Goal: Task Accomplishment & Management: Manage account settings

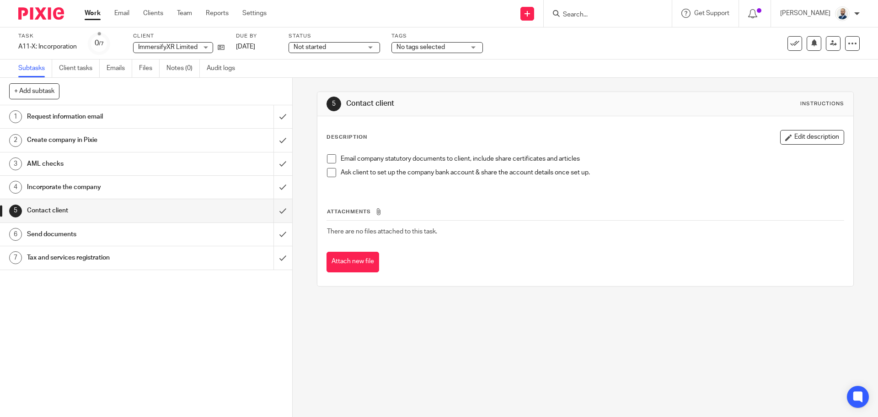
click at [182, 108] on link "1 Request information email" at bounding box center [136, 116] width 273 height 23
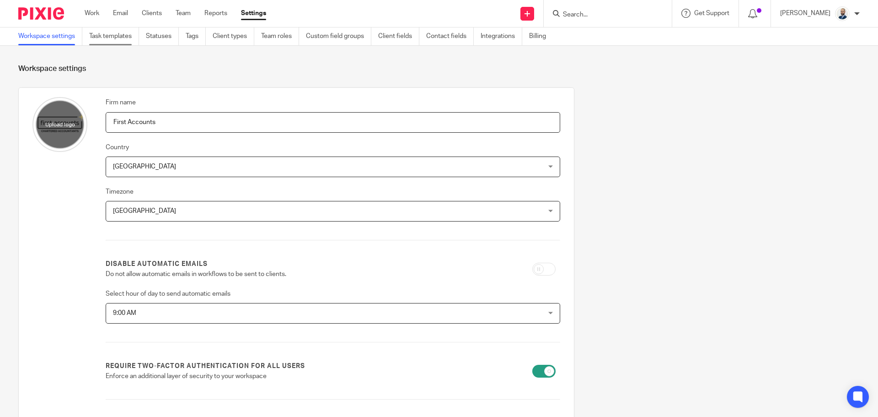
click at [112, 38] on link "Task templates" at bounding box center [114, 36] width 50 height 18
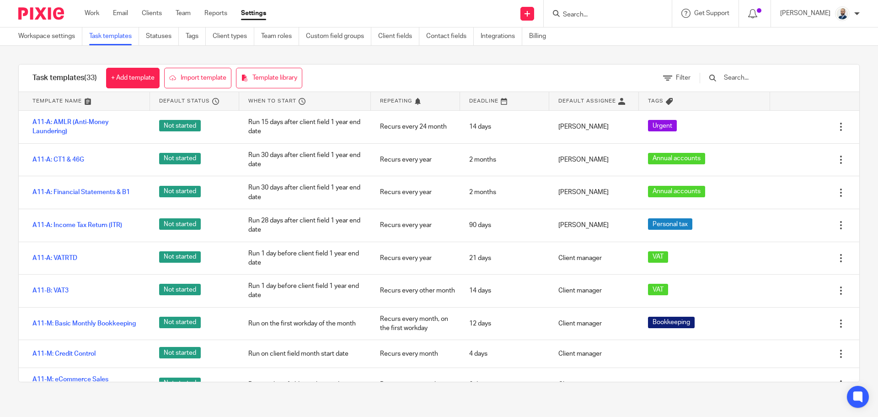
scroll to position [620, 0]
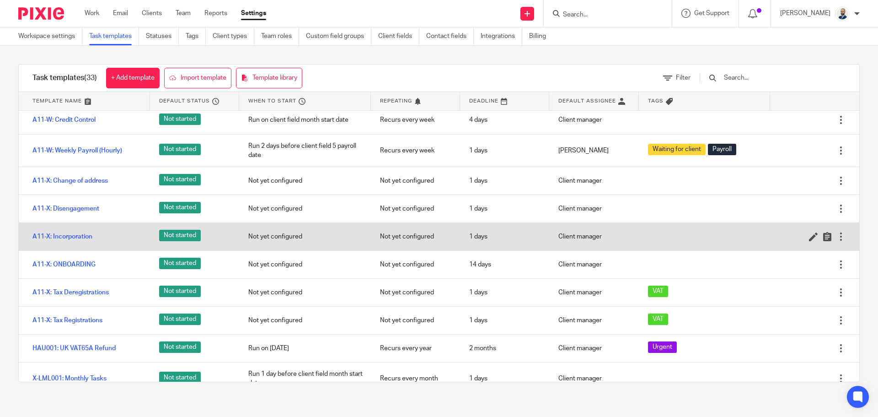
click at [77, 241] on div "A11-X: Incorporation" at bounding box center [84, 236] width 131 height 23
click at [74, 241] on link "A11-X: Incorporation" at bounding box center [62, 236] width 60 height 9
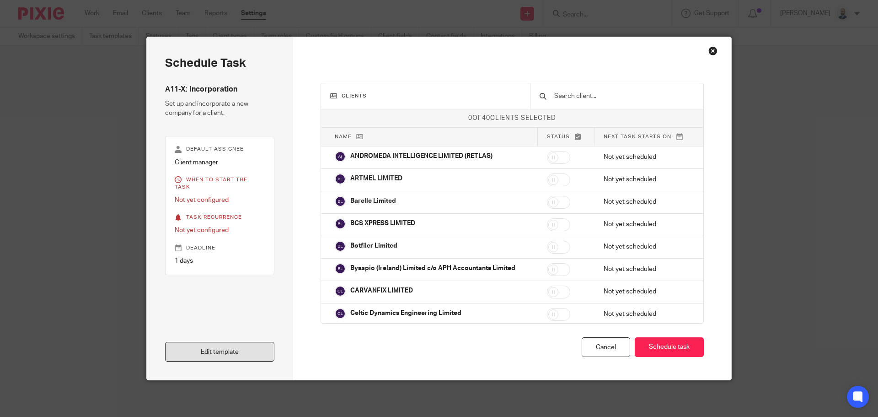
click at [215, 358] on link "Edit template" at bounding box center [219, 352] width 109 height 20
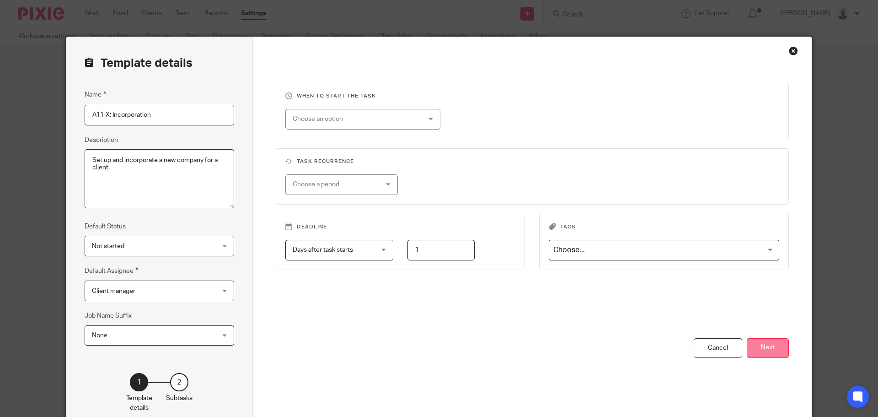
click at [769, 352] on button "Next" at bounding box center [768, 348] width 42 height 20
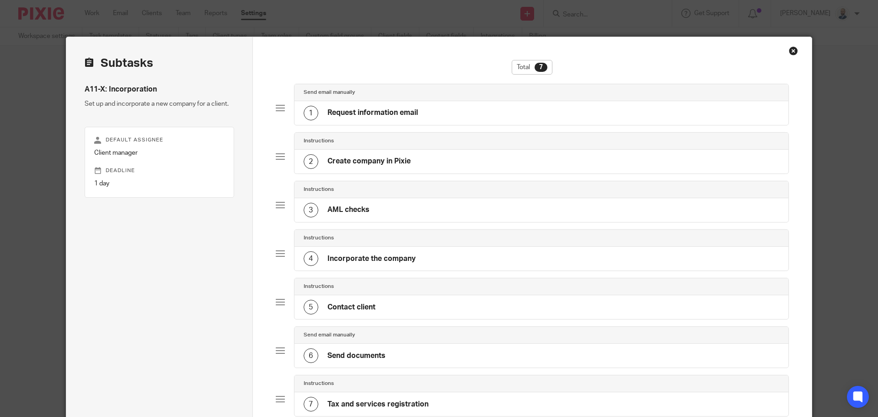
click at [400, 106] on div "1 Request information email" at bounding box center [361, 113] width 114 height 15
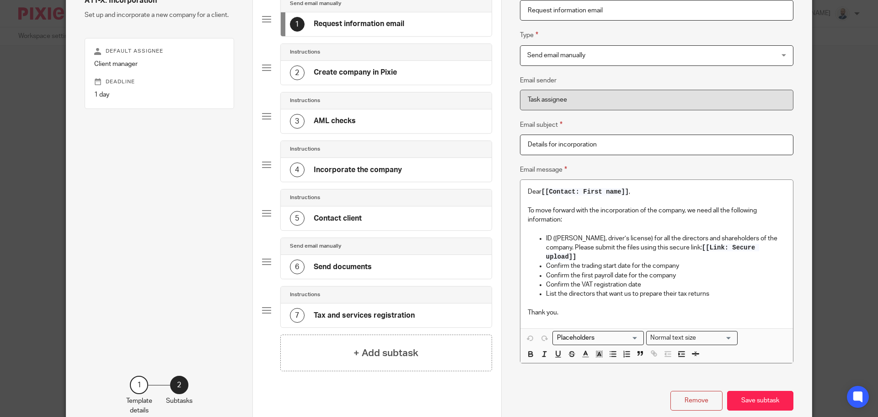
scroll to position [91, 0]
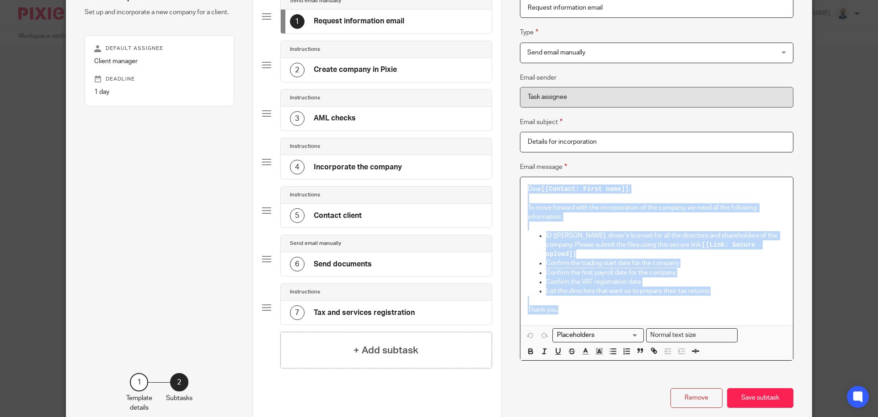
drag, startPoint x: 560, startPoint y: 313, endPoint x: 502, endPoint y: 173, distance: 151.1
click at [502, 173] on div "Name Request information email Type Send email manually Send email manually Ins…" at bounding box center [656, 188] width 310 height 485
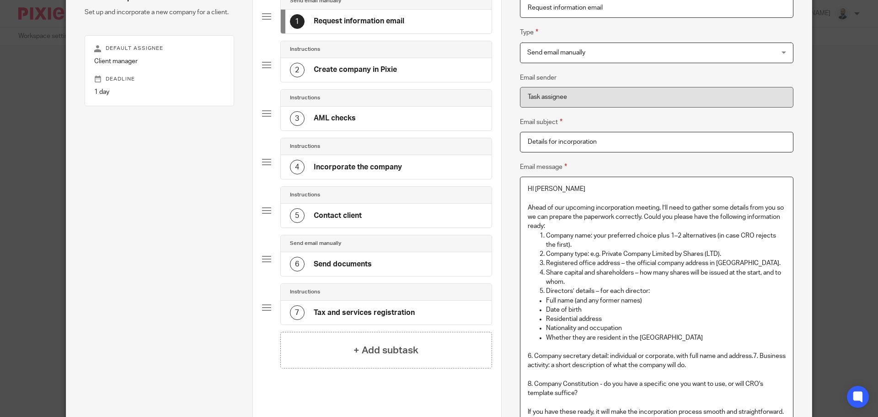
scroll to position [101, 0]
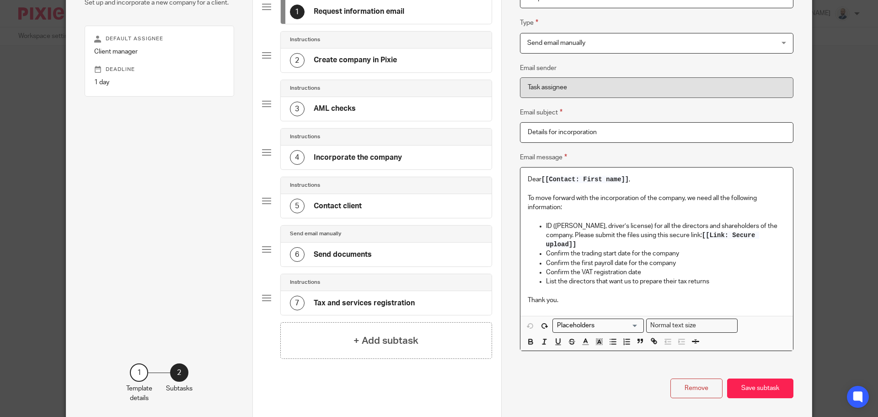
click at [558, 262] on p "Confirm the first payroll date for the company" at bounding box center [666, 262] width 240 height 9
click at [569, 303] on p "Thank you." at bounding box center [657, 299] width 258 height 9
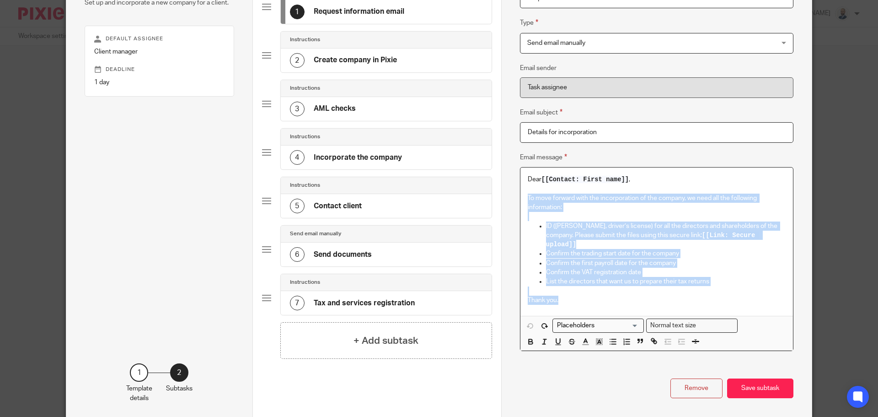
drag, startPoint x: 574, startPoint y: 303, endPoint x: 520, endPoint y: 196, distance: 119.6
click at [510, 197] on div "Name Request information email Type Send email manually Send email manually Ins…" at bounding box center [656, 178] width 310 height 485
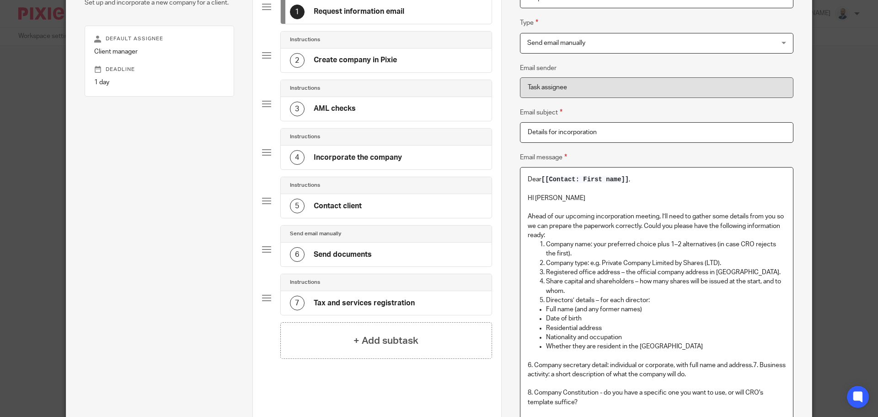
scroll to position [119, 0]
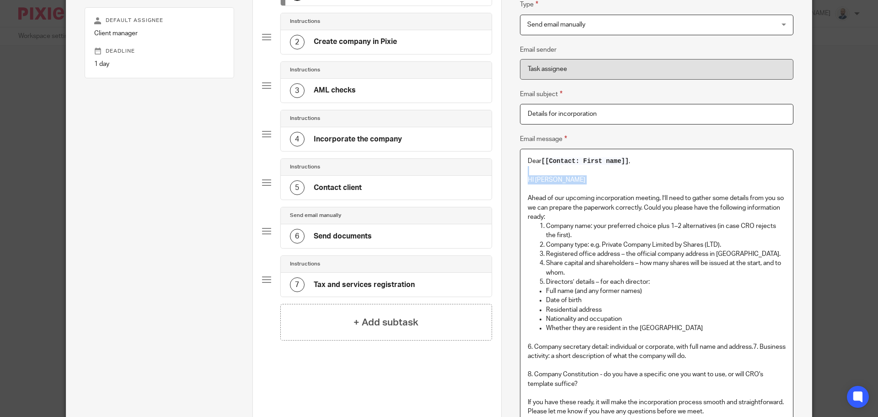
drag, startPoint x: 564, startPoint y: 170, endPoint x: 558, endPoint y: 192, distance: 22.7
click at [558, 192] on div "Dear [[Contact: First name]] , HI Mark Ahead of our upcoming incorporation meet…" at bounding box center [656, 288] width 272 height 278
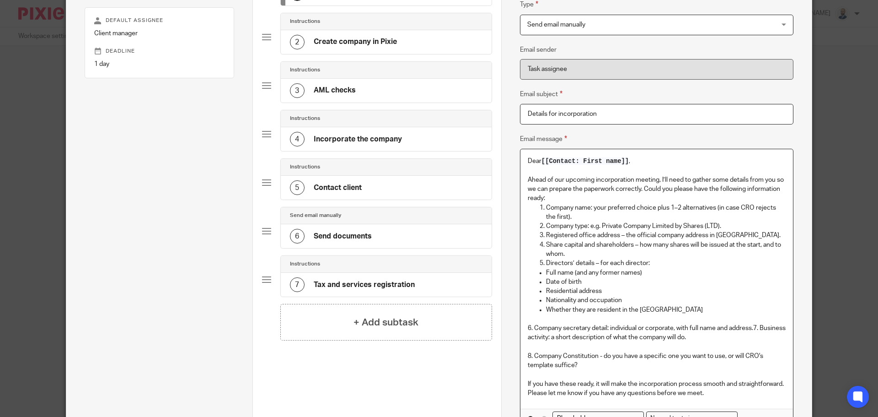
drag, startPoint x: 582, startPoint y: 223, endPoint x: 594, endPoint y: 214, distance: 15.0
click at [583, 223] on p "Company type: e.g. Private Company Limited by Shares (LTD)." at bounding box center [666, 225] width 240 height 9
click at [745, 235] on p "Registered office address – the official company address in Ireland." at bounding box center [666, 234] width 240 height 9
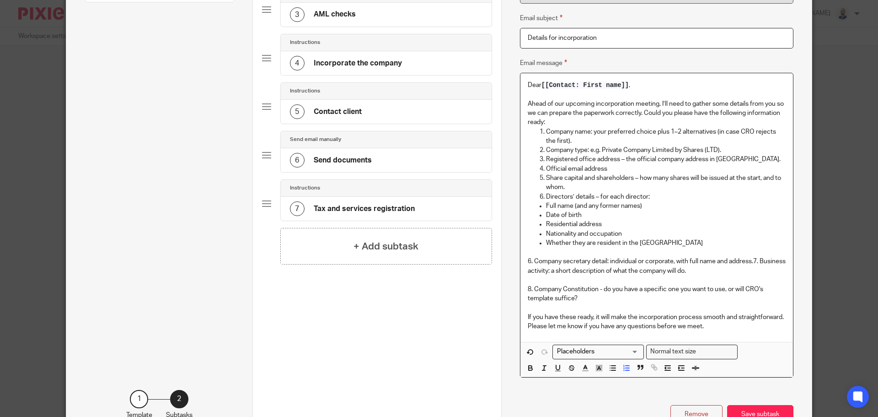
scroll to position [211, 0]
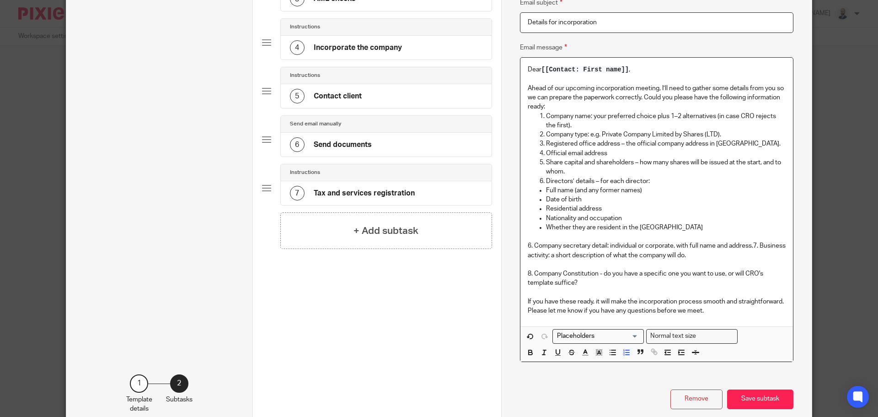
click at [528, 240] on p "6. Company secretary detail: individual or corporate, with full name and addres…" at bounding box center [657, 246] width 258 height 28
click at [528, 242] on p "6. Company secretary detail: individual or corporate, with full name and addres…" at bounding box center [657, 246] width 258 height 28
click at [624, 350] on line "button" at bounding box center [624, 350] width 1 height 0
click at [655, 181] on p "Directors’ details – for each director:" at bounding box center [666, 180] width 240 height 9
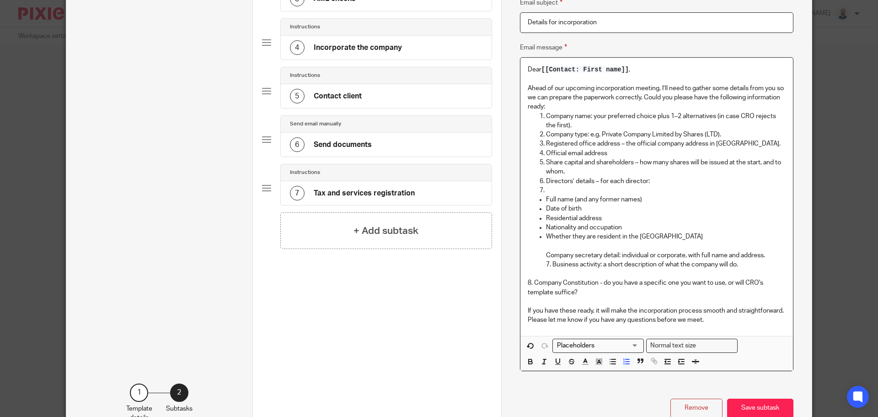
click at [533, 282] on p "8. Company Constitution - do you have a specific one you want to use, or will C…" at bounding box center [657, 287] width 258 height 19
click at [530, 283] on p "8. Company Constitution - do you have a specific one you want to use, or will C…" at bounding box center [657, 287] width 258 height 19
click at [549, 264] on p "Company secretary detail: individual or corporate, with full name and address. …" at bounding box center [666, 260] width 240 height 19
click at [521, 280] on div "Dear [[Contact: First name]] , Ahead of our upcoming incorporation meeting, I’l…" at bounding box center [656, 197] width 272 height 278
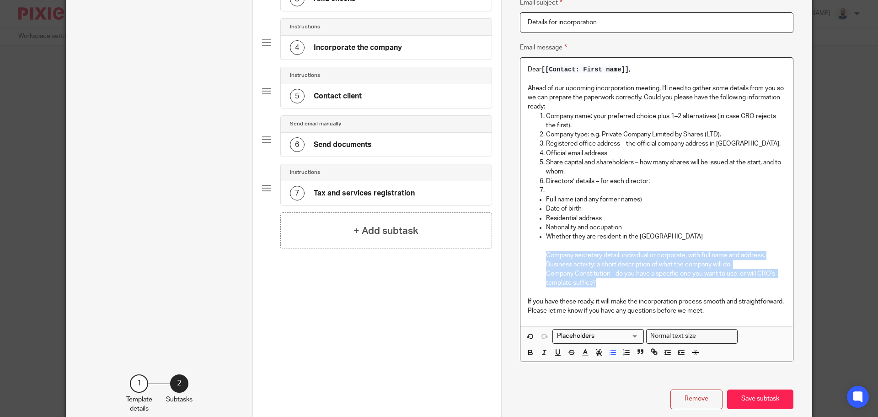
drag, startPoint x: 602, startPoint y: 284, endPoint x: 537, endPoint y: 252, distance: 72.0
click at [537, 252] on ul "Full name (and any former names) Date of birth Residential address Nationality …" at bounding box center [657, 241] width 258 height 93
copy li "Company secretary detail: individual or corporate, with full name and address. …"
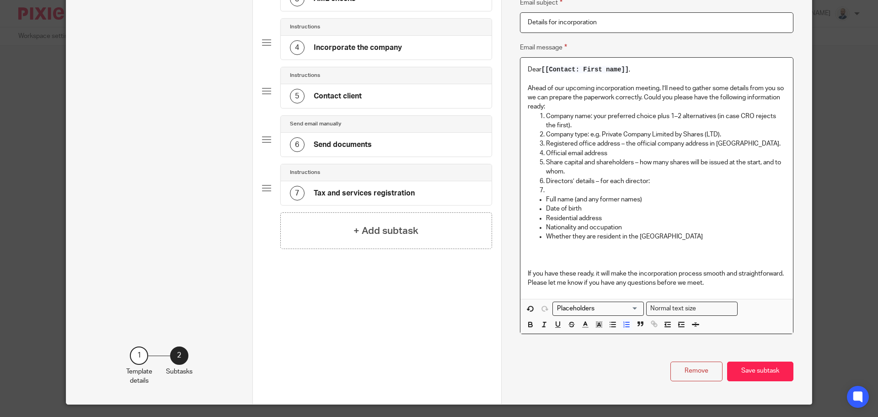
click at [557, 189] on p at bounding box center [666, 190] width 240 height 9
click at [567, 171] on p "Share capital and shareholders – how many shares will be issued at the start, a…" at bounding box center [666, 167] width 240 height 19
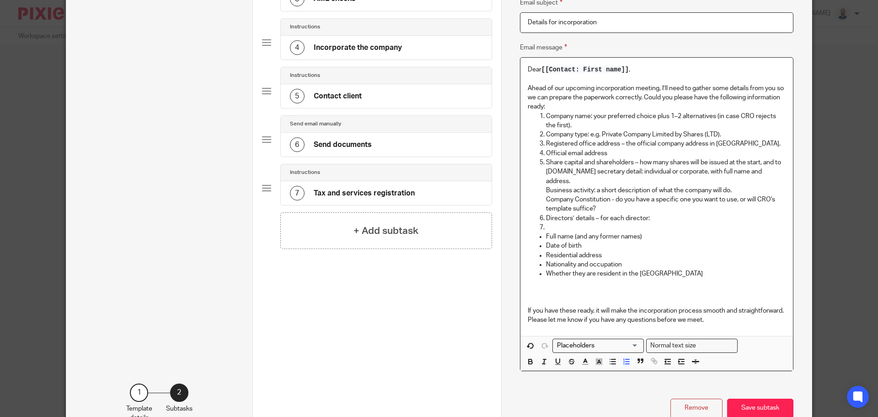
click at [562, 169] on p "Share capital and shareholders – how many shares will be issued at the start, a…" at bounding box center [666, 176] width 240 height 37
click at [546, 189] on p "Company secretary detail: individual or corporate, with full name and address. …" at bounding box center [666, 185] width 240 height 19
click at [541, 200] on ol "Company name: your preferred choice plus 1–2 alternatives (in case CRO rejects …" at bounding box center [657, 172] width 258 height 120
click at [549, 227] on p at bounding box center [666, 227] width 240 height 9
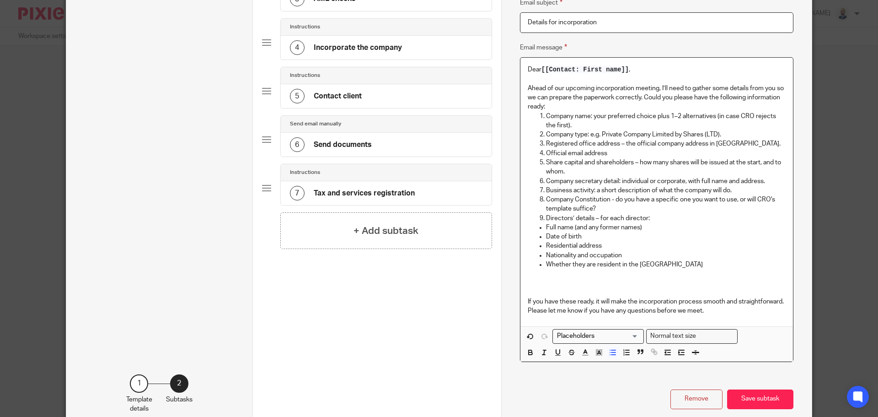
click at [616, 279] on p at bounding box center [666, 282] width 240 height 9
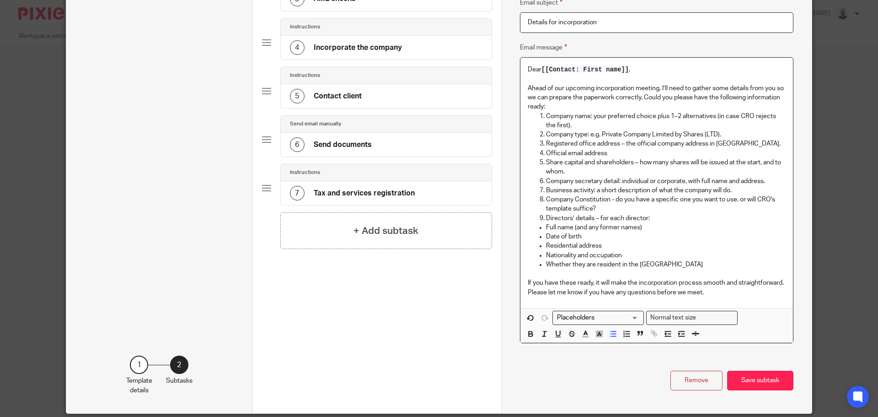
scroll to position [244, 0]
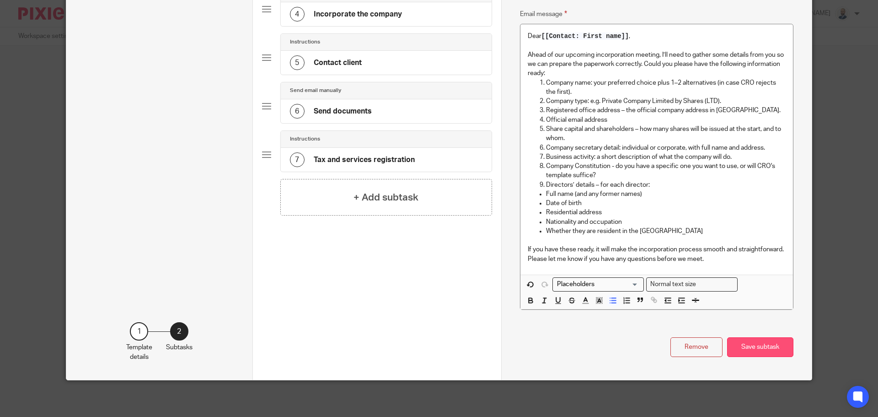
click at [746, 342] on button "Save subtask" at bounding box center [760, 347] width 66 height 20
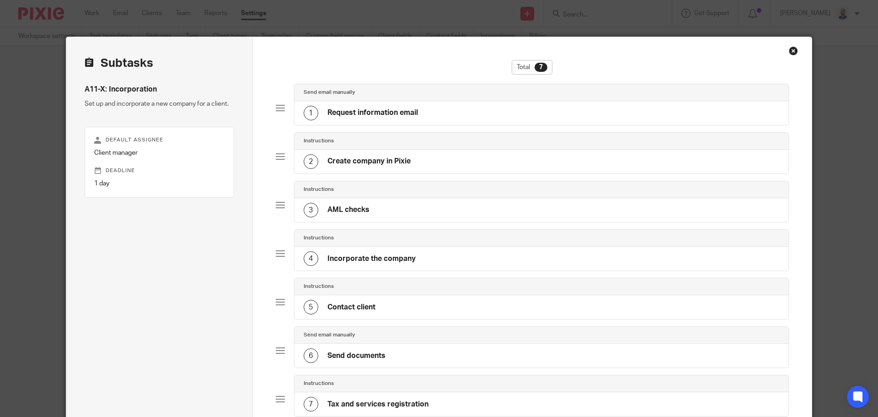
scroll to position [137, 0]
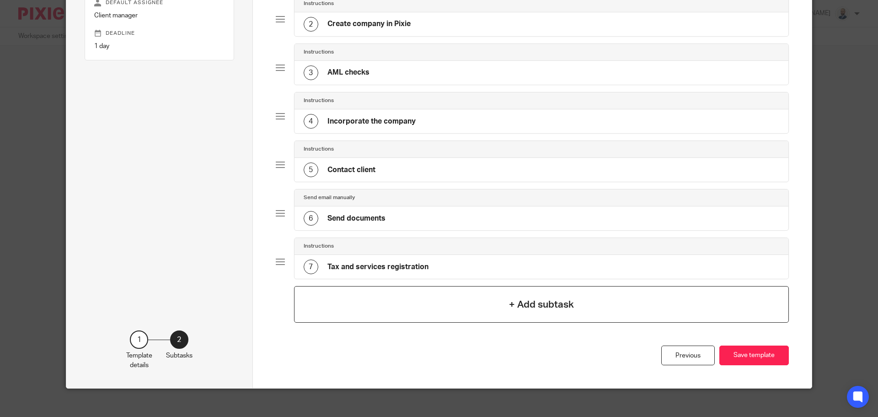
click at [438, 299] on div "+ Add subtask" at bounding box center [541, 304] width 495 height 37
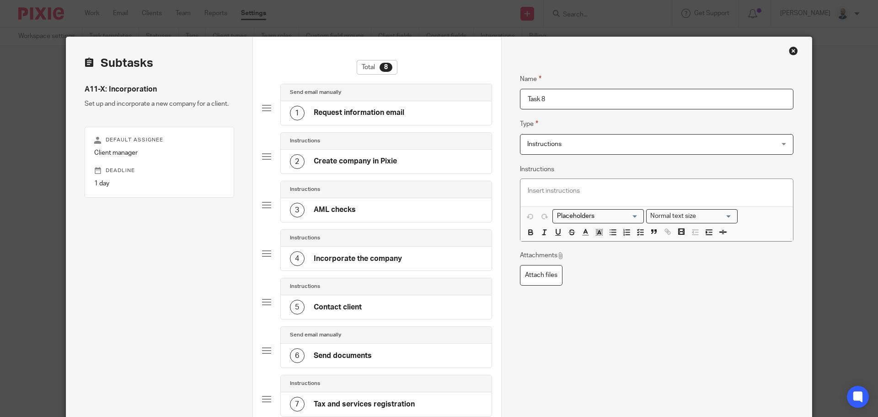
drag, startPoint x: 549, startPoint y: 102, endPoint x: 447, endPoint y: 88, distance: 102.4
click at [438, 90] on div "Subtasks A11-X: Incorporation Set up and incorporate a new company for a client…" at bounding box center [438, 295] width 745 height 517
type input "Setup a meeting to go through the Form A1"
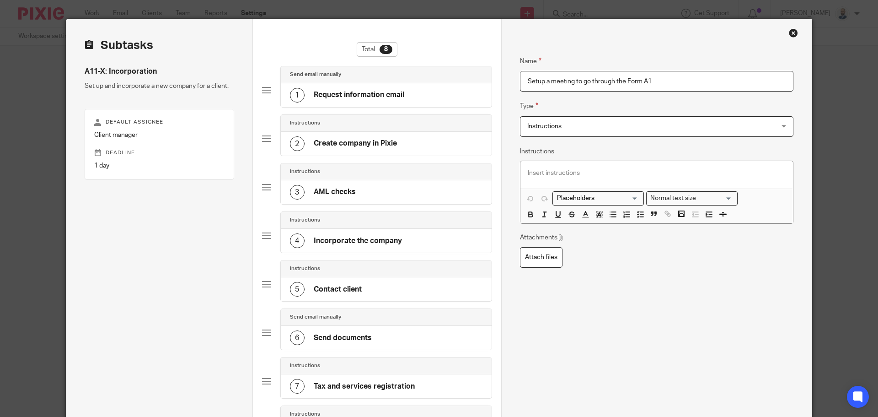
scroll to position [17, 0]
click at [611, 214] on line "button" at bounding box center [613, 214] width 4 height 0
click at [636, 213] on icon "button" at bounding box center [640, 214] width 8 height 8
click at [638, 216] on icon "button" at bounding box center [640, 214] width 8 height 8
click at [623, 216] on icon "button" at bounding box center [626, 214] width 8 height 8
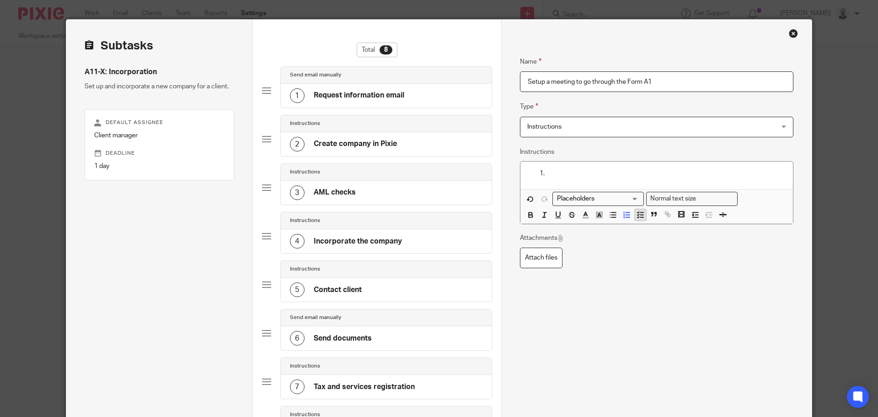
click at [640, 214] on line "button" at bounding box center [641, 214] width 3 height 0
click at [640, 217] on line "button" at bounding box center [641, 217] width 3 height 0
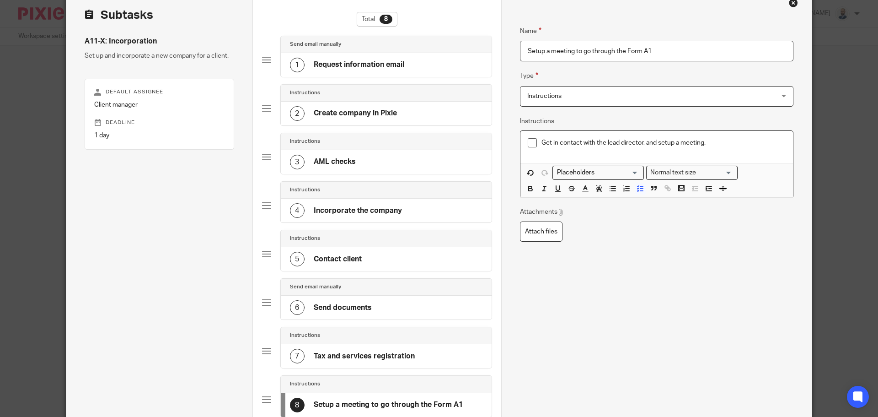
scroll to position [63, 0]
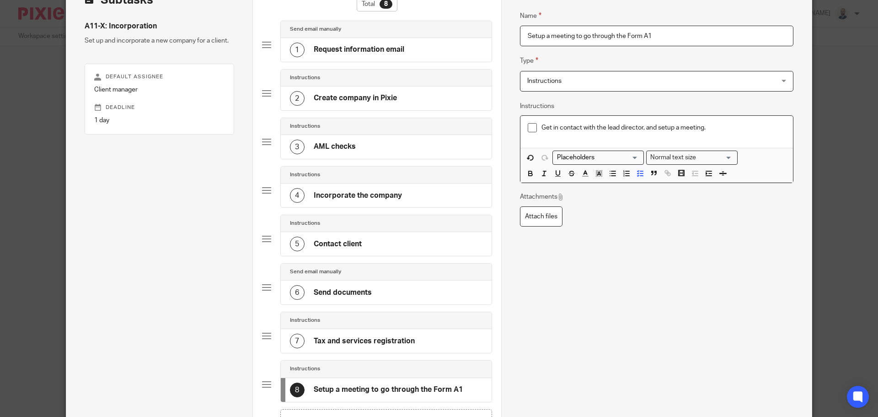
click at [697, 313] on div "Name Setup a meeting to go through the Form A1 Type Instructions Instructions I…" at bounding box center [656, 172] width 273 height 350
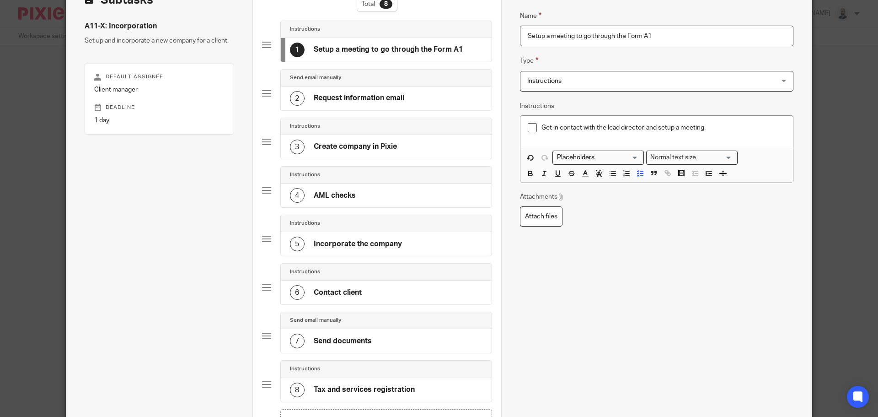
click at [354, 90] on div "2 Request information email" at bounding box center [386, 98] width 211 height 24
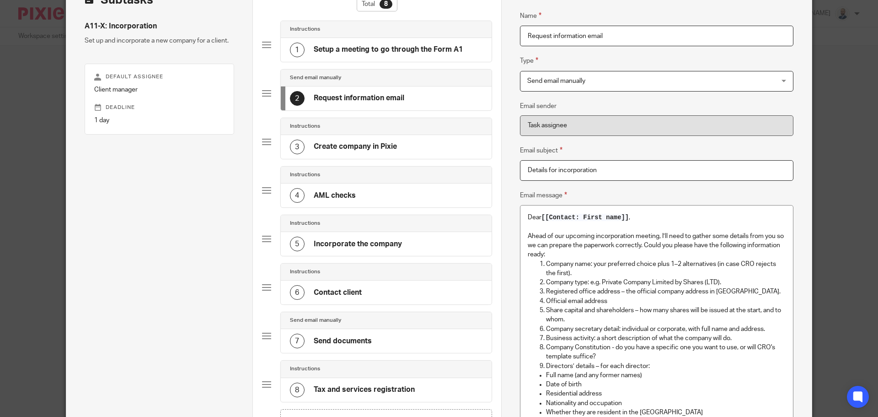
click at [354, 139] on div "3 Create company in Pixie" at bounding box center [386, 147] width 211 height 24
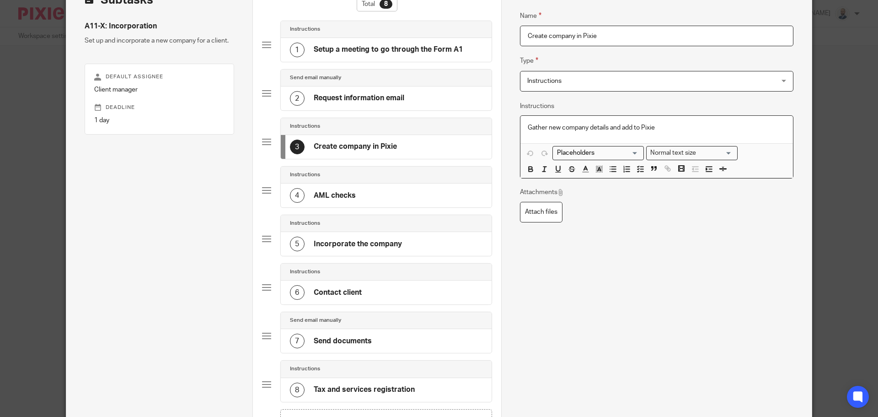
drag, startPoint x: 541, startPoint y: 128, endPoint x: 560, endPoint y: 129, distance: 18.8
click at [540, 128] on p "Gather new company details and add to Pixie" at bounding box center [657, 127] width 258 height 9
click at [636, 169] on icon "button" at bounding box center [640, 169] width 8 height 8
click at [379, 192] on div "4 AML checks" at bounding box center [386, 195] width 211 height 24
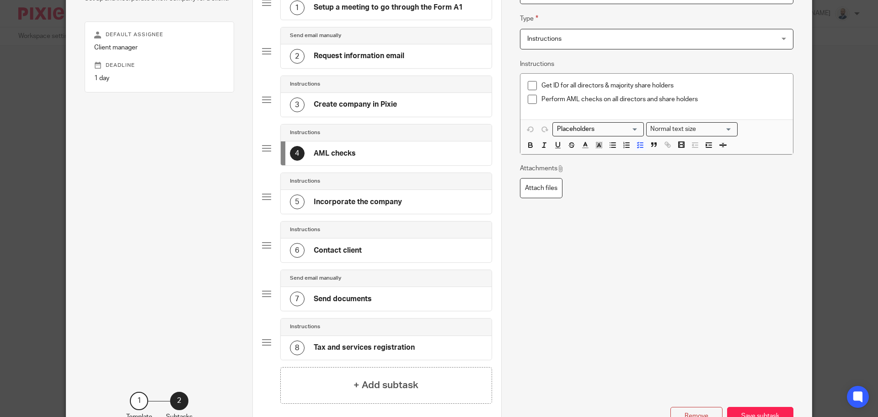
scroll to position [155, 0]
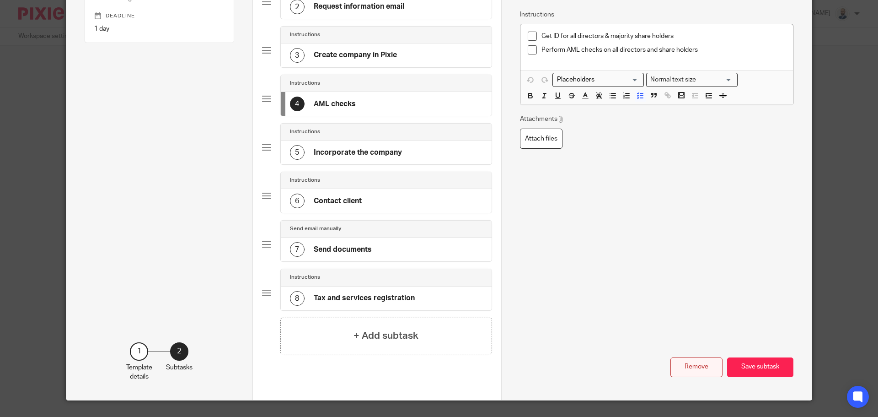
click at [706, 370] on button "Remove" at bounding box center [696, 367] width 52 height 20
type input "Incorporate the company"
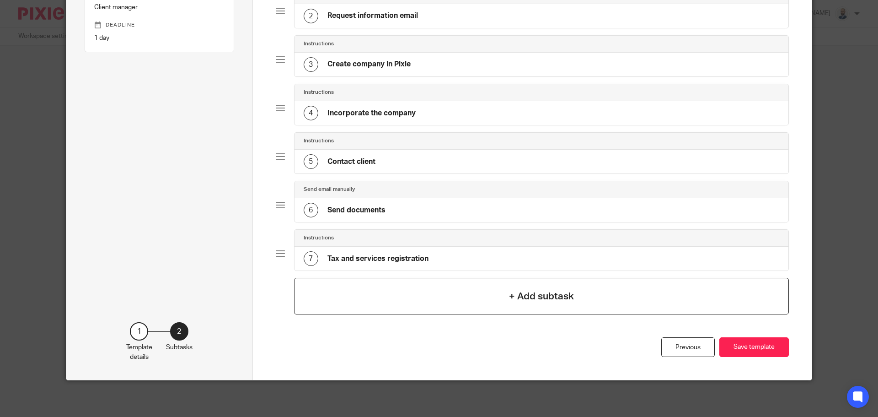
scroll to position [145, 0]
click at [405, 113] on h4 "Incorporate the company" at bounding box center [371, 113] width 88 height 10
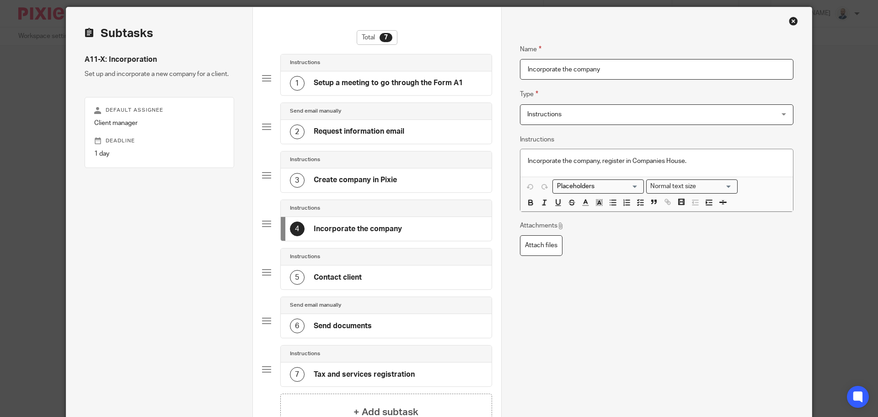
scroll to position [46, 0]
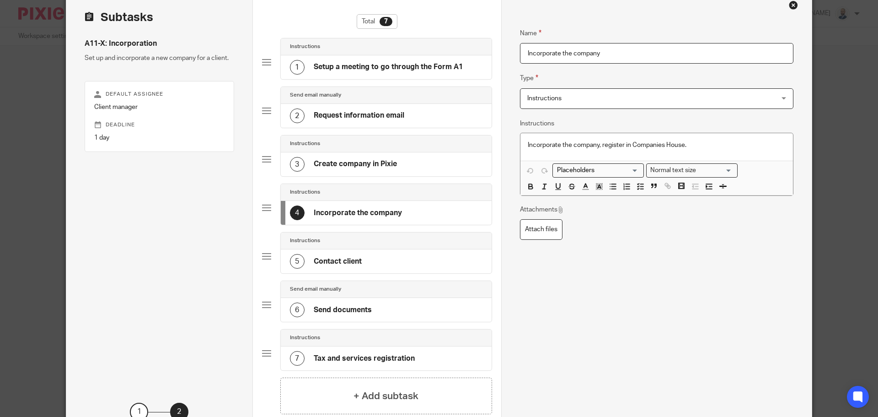
click at [366, 256] on div "5 Contact client" at bounding box center [386, 261] width 211 height 24
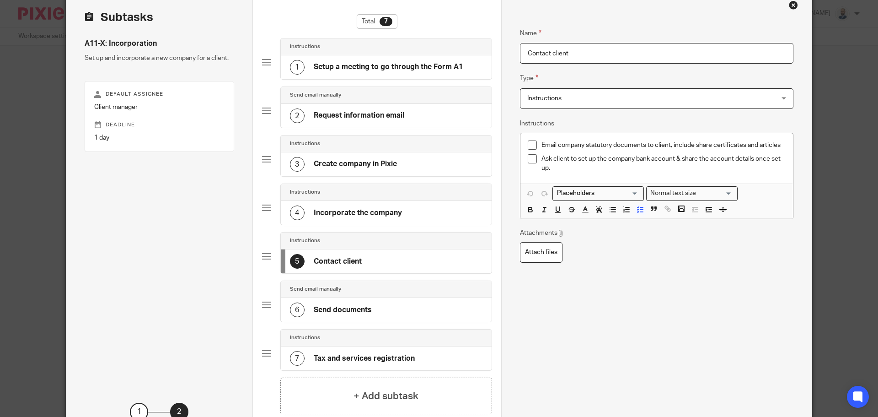
click at [390, 224] on div "4 Incorporate the company" at bounding box center [386, 213] width 211 height 24
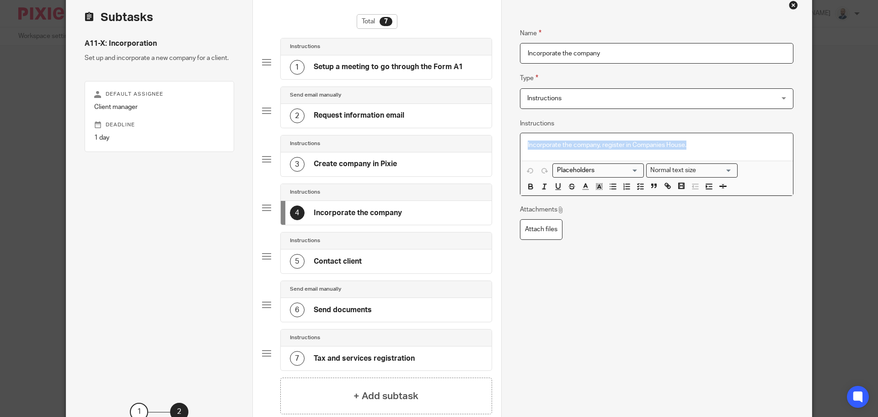
drag, startPoint x: 698, startPoint y: 144, endPoint x: 443, endPoint y: 144, distance: 255.1
click at [443, 144] on div "Subtasks A11-X: Incorporation Set up and incorporate a new company for a client…" at bounding box center [438, 225] width 745 height 468
click at [640, 186] on line "button" at bounding box center [641, 186] width 3 height 0
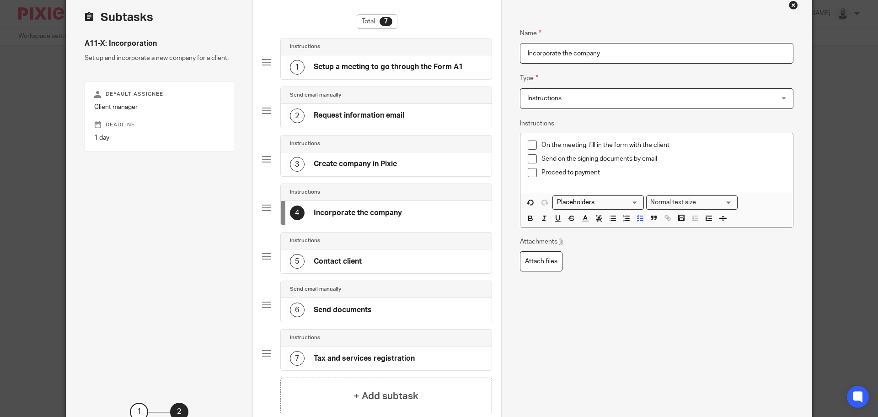
click at [375, 255] on div "5 Contact client" at bounding box center [386, 261] width 211 height 24
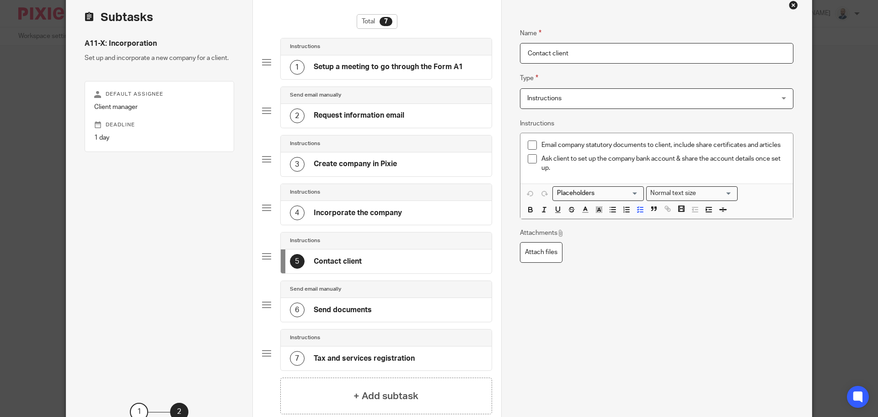
click at [415, 303] on div "6 Send documents" at bounding box center [386, 310] width 211 height 24
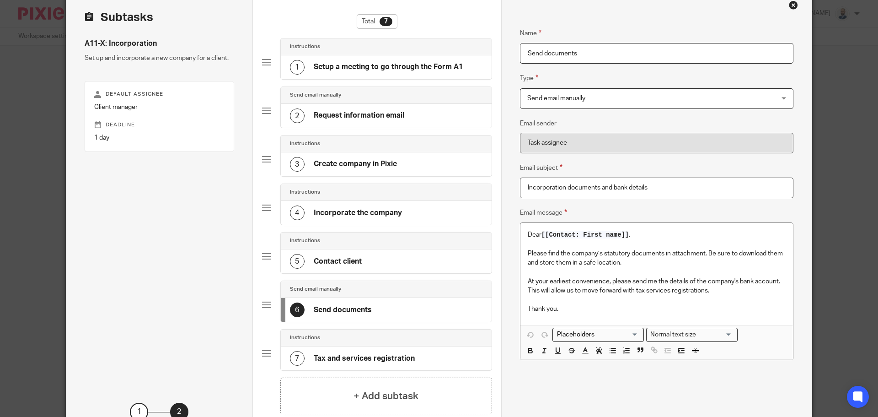
click at [386, 361] on h4 "Tax and services registration" at bounding box center [364, 358] width 101 height 10
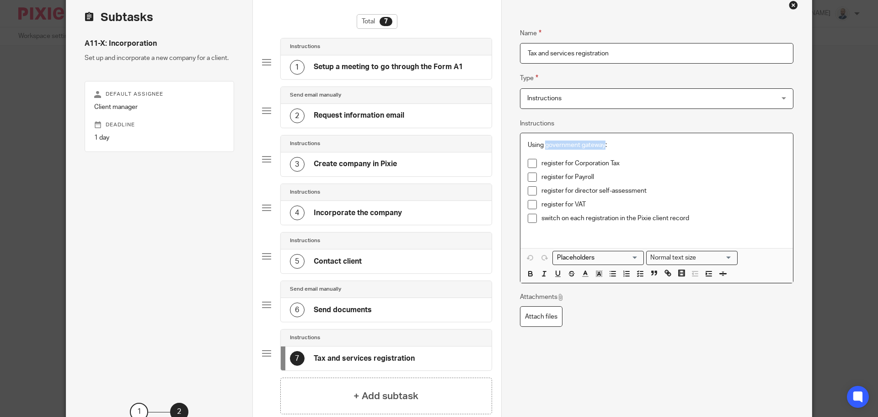
drag, startPoint x: 603, startPoint y: 144, endPoint x: 542, endPoint y: 140, distance: 61.4
click at [542, 140] on p "Using government gateway:" at bounding box center [657, 144] width 258 height 9
click at [620, 45] on input "Tax and services registration" at bounding box center [656, 53] width 273 height 21
type input "Tax and services registration (ROS)"
click at [609, 178] on p "register for Payroll" at bounding box center [663, 176] width 244 height 9
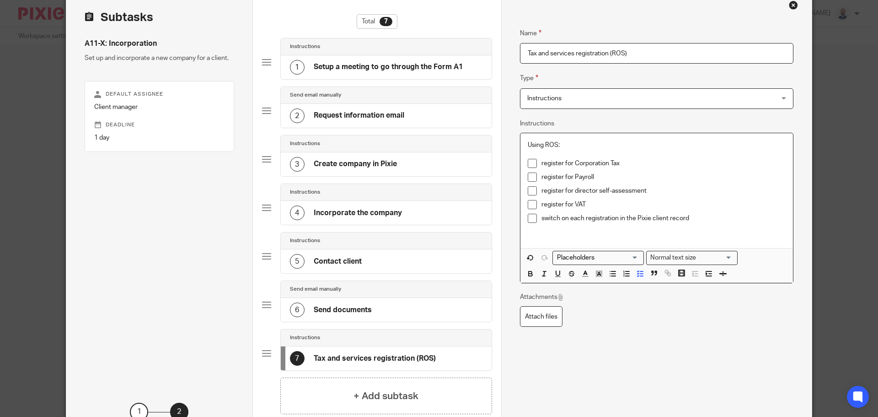
click at [653, 190] on p "register for director self-assessment" at bounding box center [663, 190] width 244 height 9
click at [700, 215] on p "switch on each registration in the Pixie client record" at bounding box center [663, 218] width 244 height 9
click at [626, 161] on p "register for Corporation Tax" at bounding box center [663, 163] width 244 height 9
click at [690, 214] on p "switch on each registration in the Pixie client record" at bounding box center [663, 218] width 244 height 9
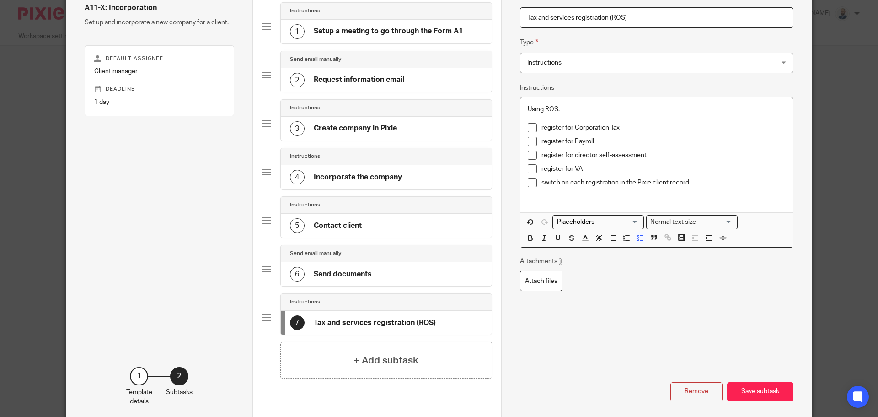
scroll to position [126, 0]
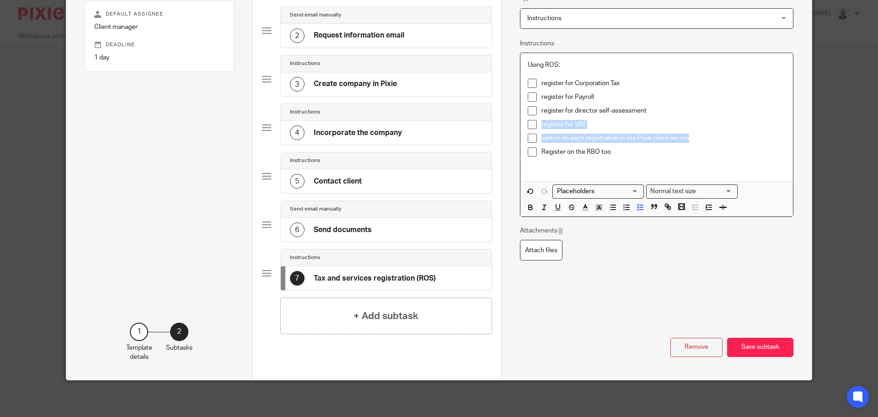
drag, startPoint x: 705, startPoint y: 138, endPoint x: 493, endPoint y: 129, distance: 211.4
click at [493, 129] on div "Subtasks A11-X: Incorporation Set up and incorporate a new company for a client…" at bounding box center [438, 145] width 745 height 468
click at [627, 130] on div "register for VAT" at bounding box center [663, 127] width 244 height 14
drag, startPoint x: 695, startPoint y: 136, endPoint x: 465, endPoint y: 140, distance: 229.6
click at [465, 140] on div "Subtasks A11-X: Incorporation Set up and incorporate a new company for a client…" at bounding box center [438, 145] width 745 height 468
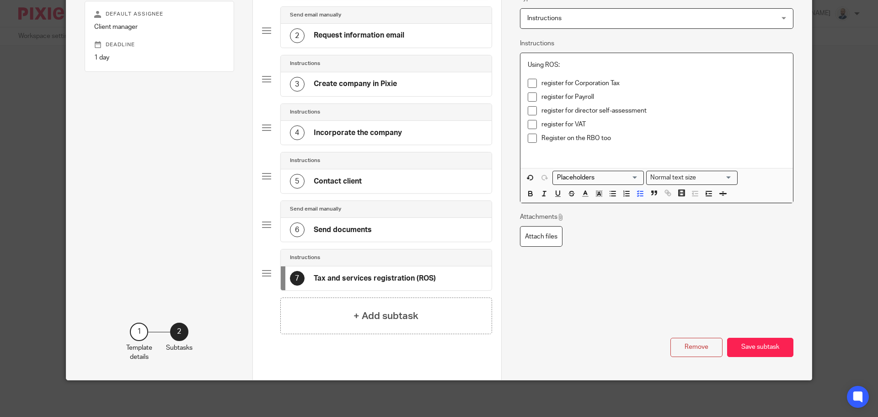
click at [644, 109] on p "register for director self-assessment" at bounding box center [663, 110] width 244 height 9
drag, startPoint x: 647, startPoint y: 109, endPoint x: 453, endPoint y: 109, distance: 193.9
click at [453, 109] on div "Subtasks A11-X: Incorporation Set up and incorporate a new company for a client…" at bounding box center [438, 145] width 745 height 468
click at [625, 130] on div "register for VAT" at bounding box center [663, 127] width 244 height 14
click at [593, 96] on p "register for Payroll" at bounding box center [663, 96] width 244 height 9
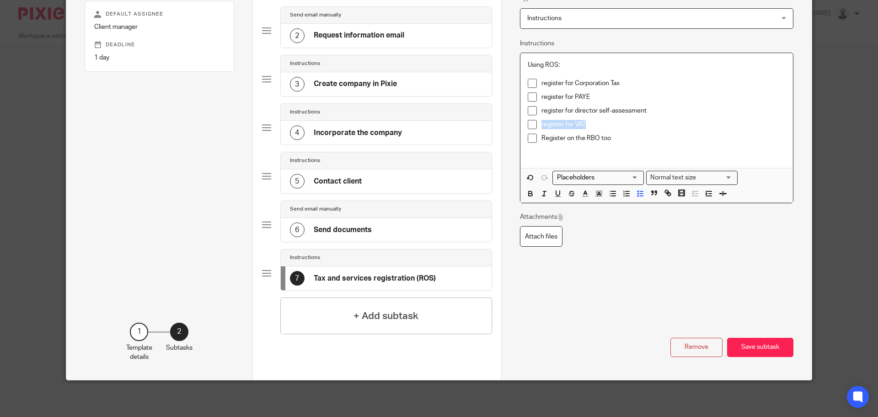
drag, startPoint x: 524, startPoint y: 122, endPoint x: 517, endPoint y: 122, distance: 7.3
click at [520, 122] on div "Using ROS: register for Corporation Tax register for PAYE register for director…" at bounding box center [656, 110] width 272 height 115
click at [675, 109] on p "register for director self-assessment" at bounding box center [663, 110] width 244 height 9
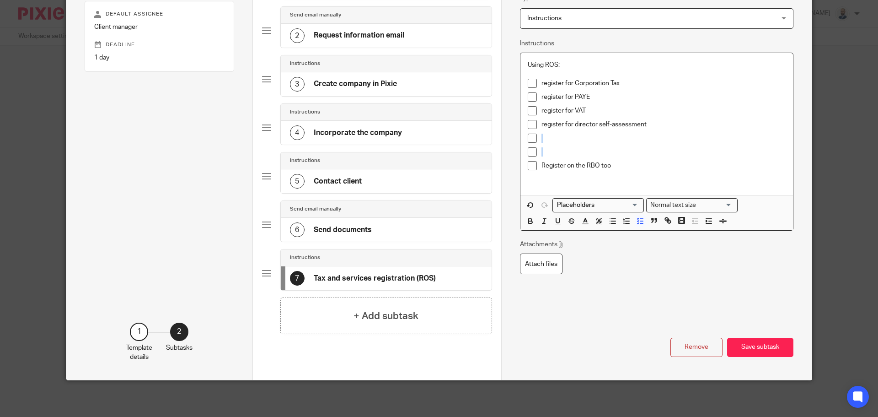
drag, startPoint x: 559, startPoint y: 141, endPoint x: 559, endPoint y: 150, distance: 8.7
click at [559, 150] on ul "register for Corporation Tax register for PAYE register for VAT register for di…" at bounding box center [657, 127] width 258 height 96
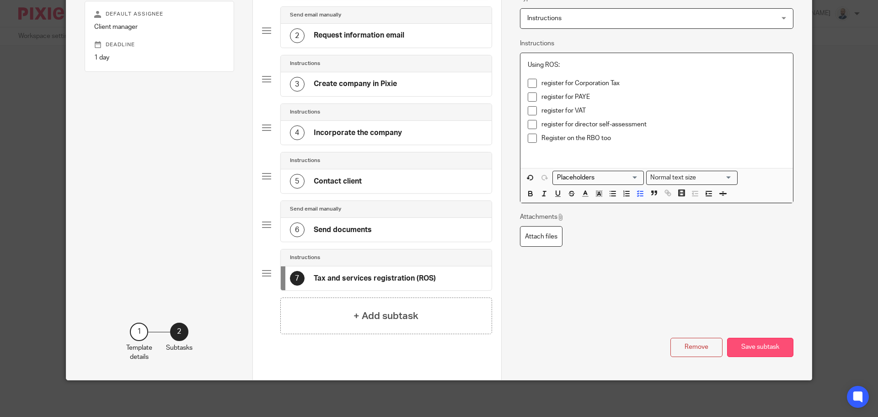
click at [749, 352] on button "Save subtask" at bounding box center [760, 347] width 66 height 20
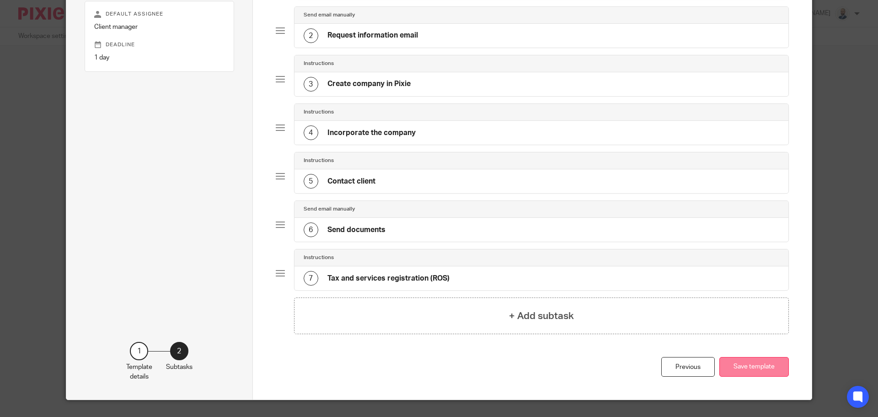
click at [748, 367] on button "Save template" at bounding box center [753, 367] width 69 height 20
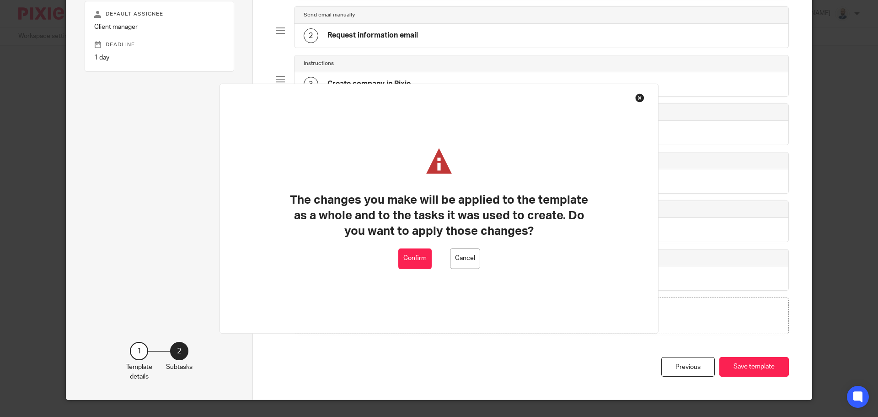
click at [417, 251] on button "Confirm" at bounding box center [414, 258] width 33 height 21
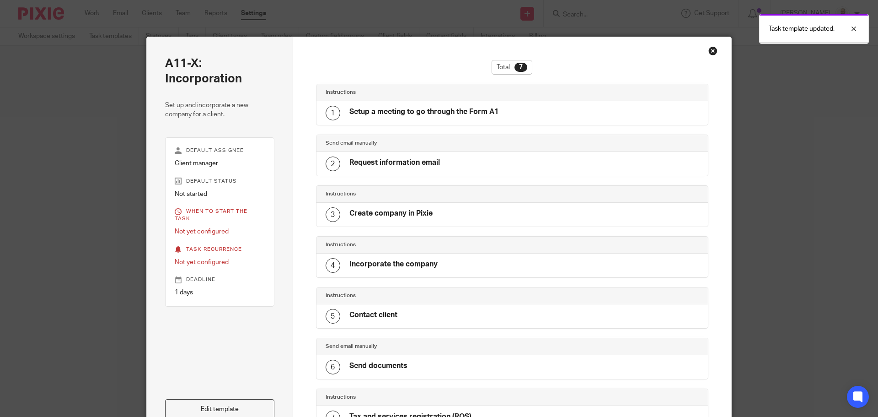
scroll to position [2, 0]
